Goal: Task Accomplishment & Management: Use online tool/utility

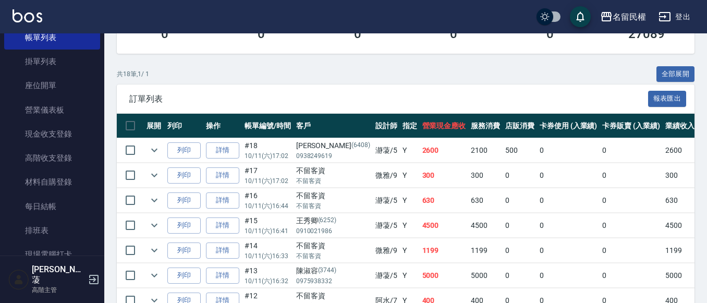
scroll to position [156, 0]
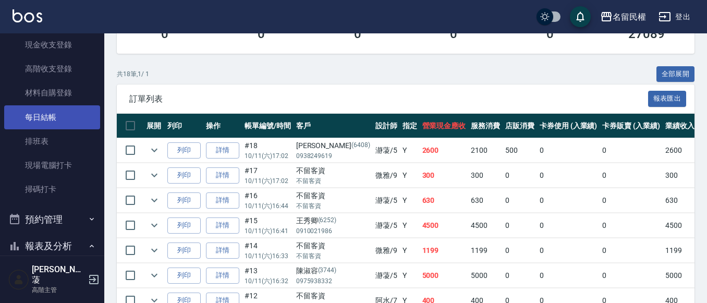
click at [44, 117] on link "每日結帳" at bounding box center [52, 117] width 96 height 24
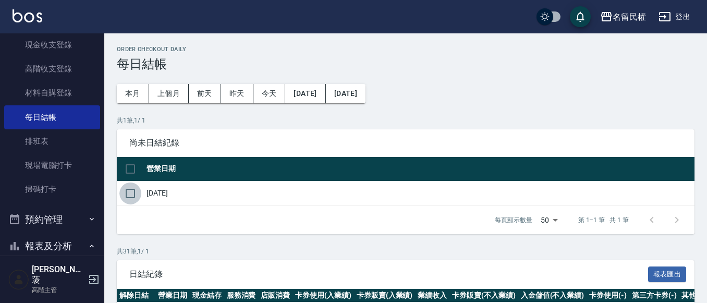
click at [126, 192] on input "checkbox" at bounding box center [130, 194] width 22 height 22
checkbox input "true"
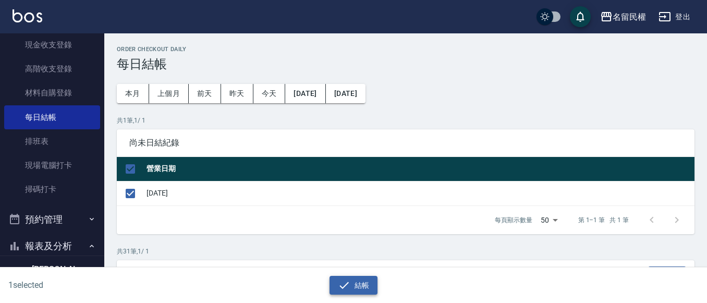
click at [369, 288] on button "結帳" at bounding box center [354, 285] width 48 height 19
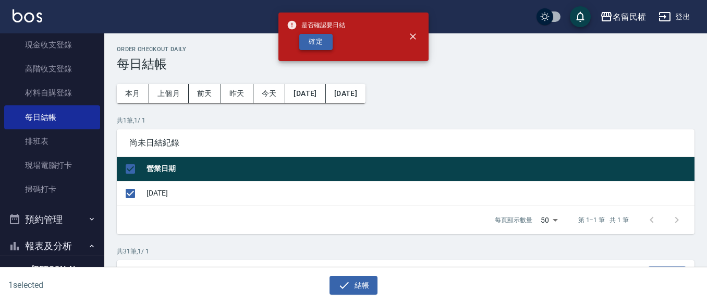
click at [316, 41] on button "確定" at bounding box center [315, 42] width 33 height 16
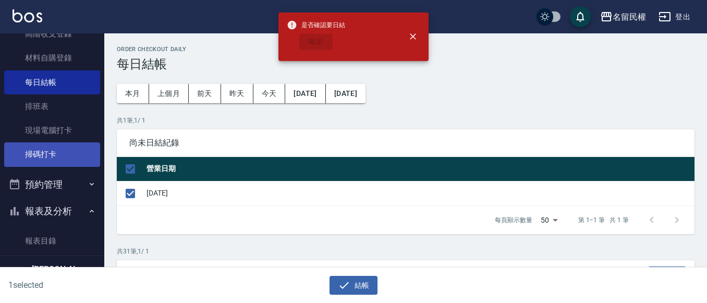
checkbox input "false"
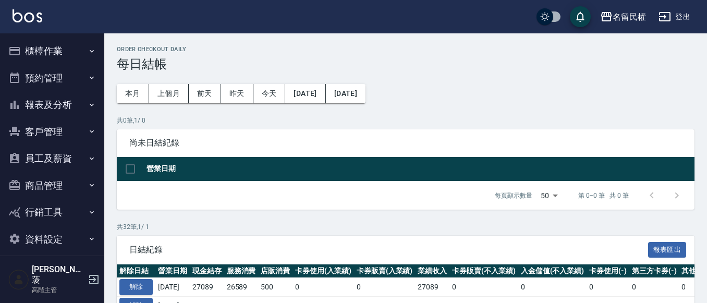
click at [82, 105] on button "報表及分析" at bounding box center [52, 104] width 96 height 27
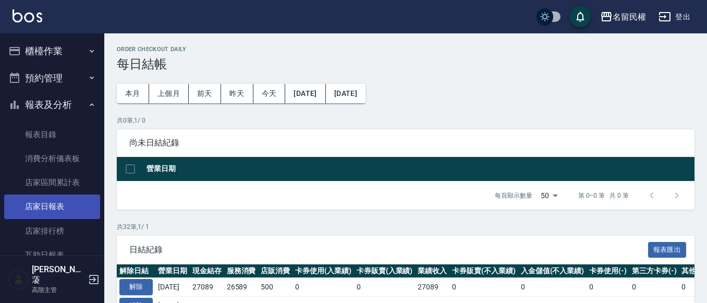
click at [69, 209] on link "店家日報表" at bounding box center [52, 207] width 96 height 24
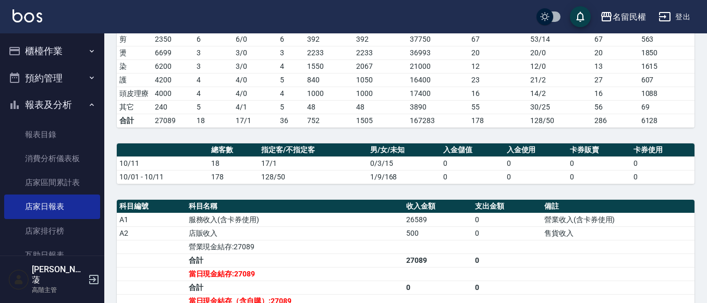
scroll to position [52, 0]
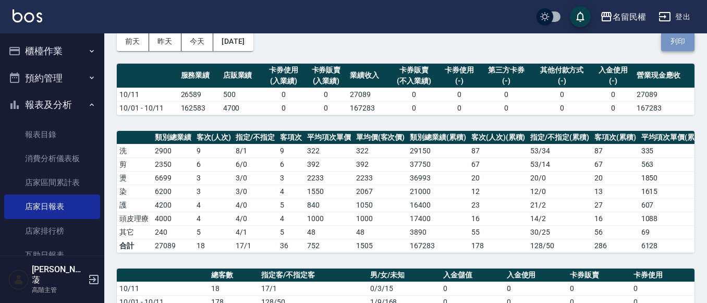
click at [676, 34] on button "列印" at bounding box center [677, 41] width 33 height 19
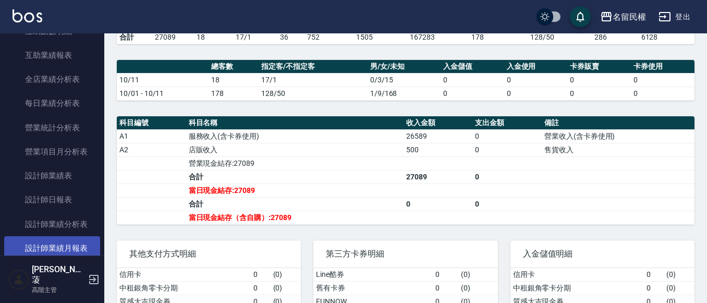
scroll to position [313, 0]
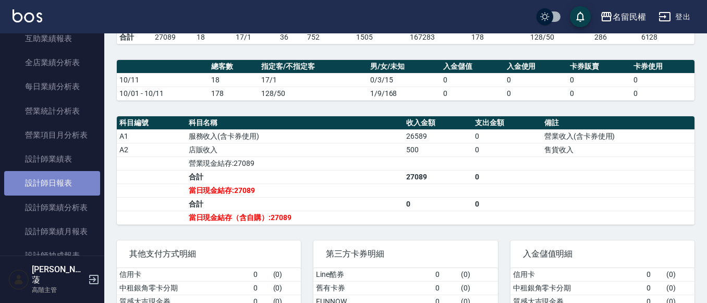
click at [57, 177] on link "設計師日報表" at bounding box center [52, 183] width 96 height 24
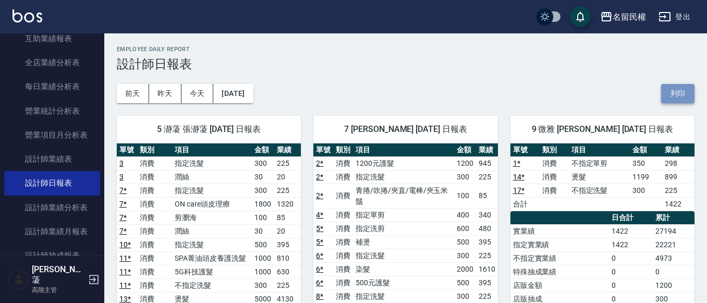
click at [671, 100] on button "列印" at bounding box center [677, 93] width 33 height 19
